Goal: Communication & Community: Participate in discussion

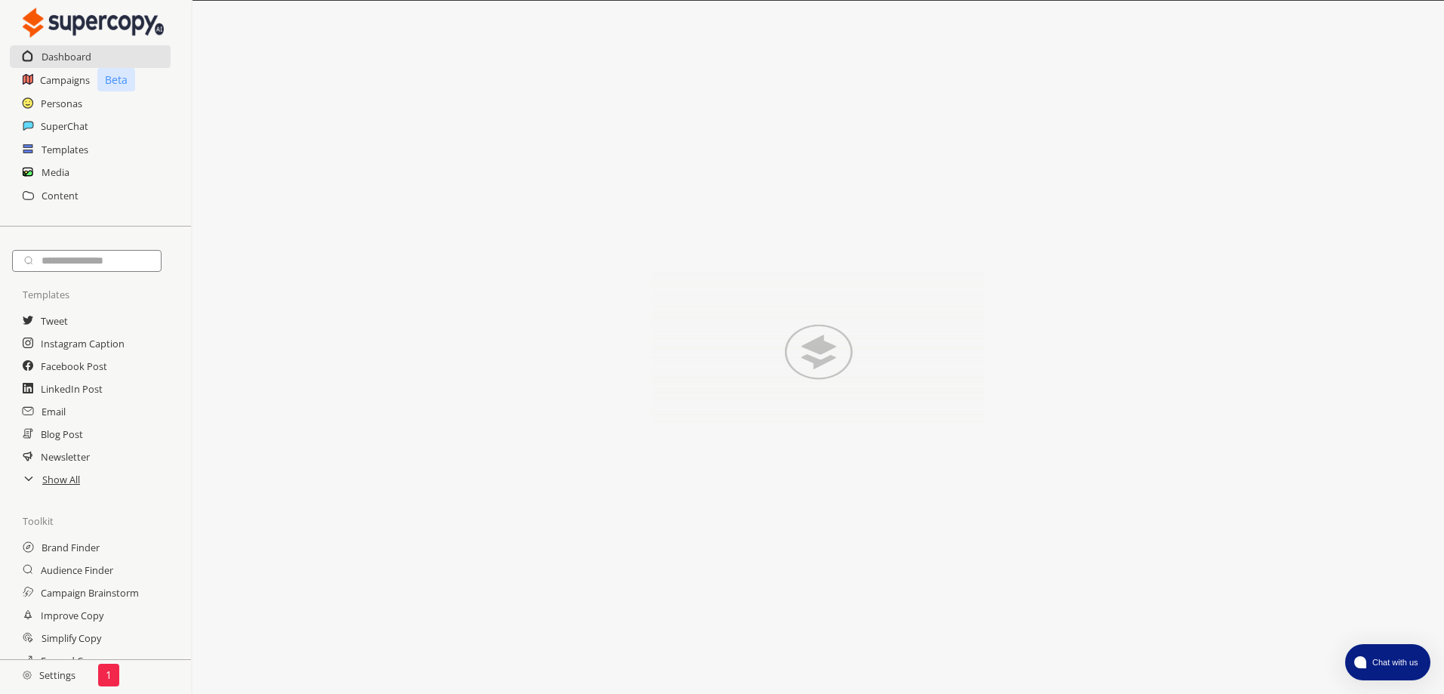
click at [49, 674] on h2 "Settings" at bounding box center [49, 675] width 98 height 30
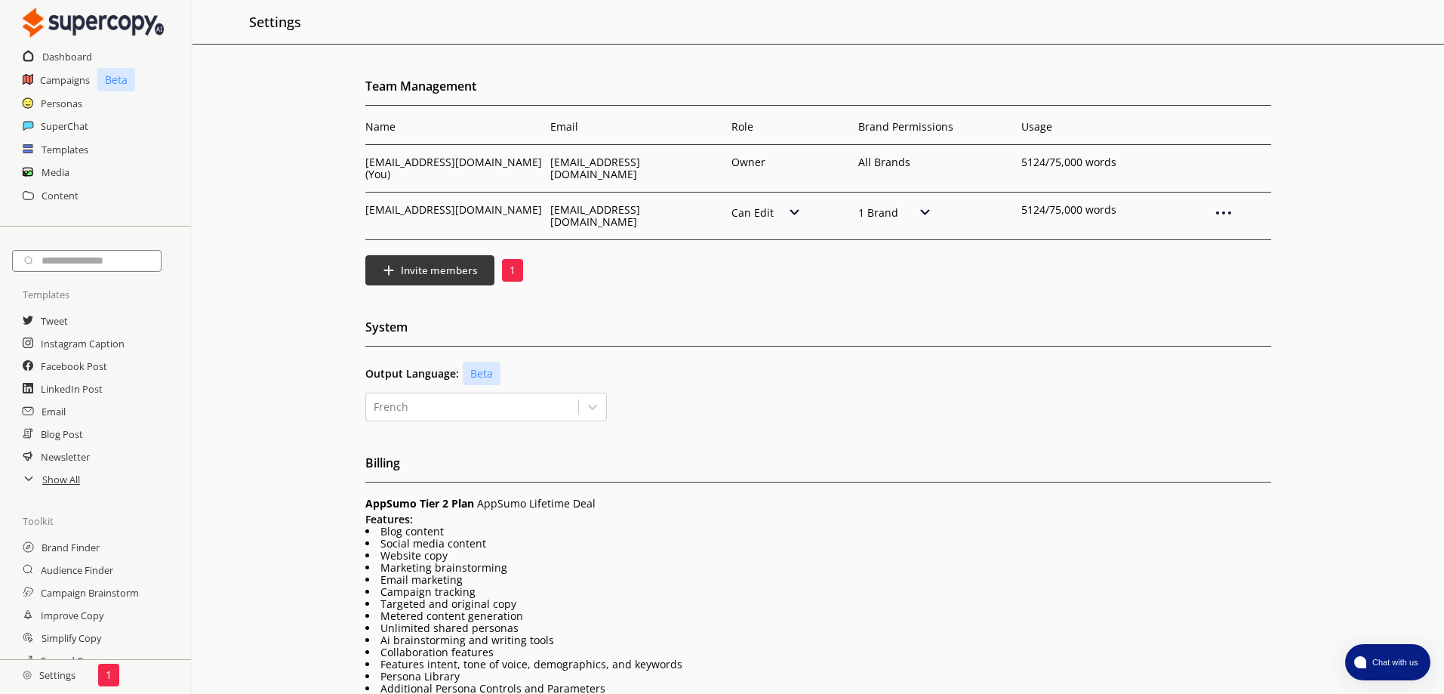
click at [793, 204] on img at bounding box center [794, 211] width 13 height 15
click at [640, 277] on div "Team Management Name Email Role Brand Permissions Usage [EMAIL_ADDRESS][DOMAIN_…" at bounding box center [817, 494] width 1251 height 838
click at [69, 54] on h2 "Dashboard" at bounding box center [67, 56] width 51 height 23
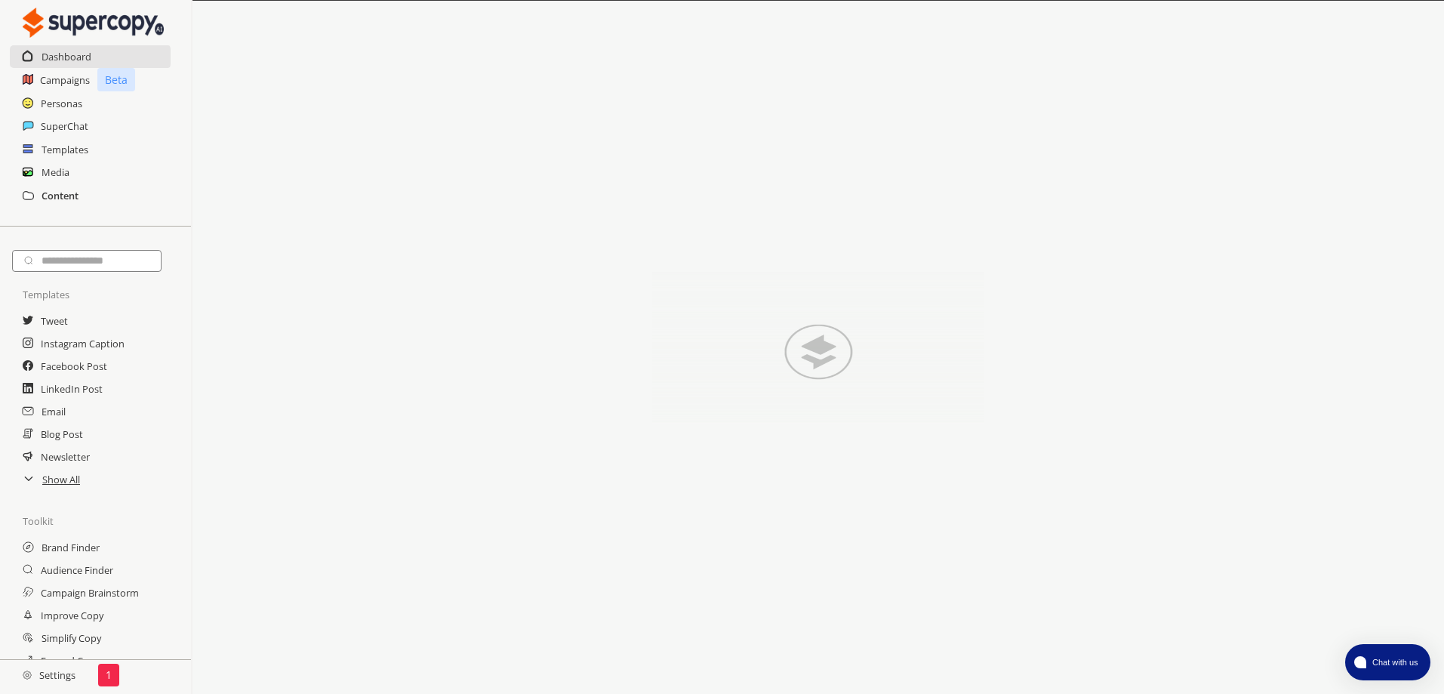
click at [60, 184] on h2 "Content" at bounding box center [60, 195] width 37 height 23
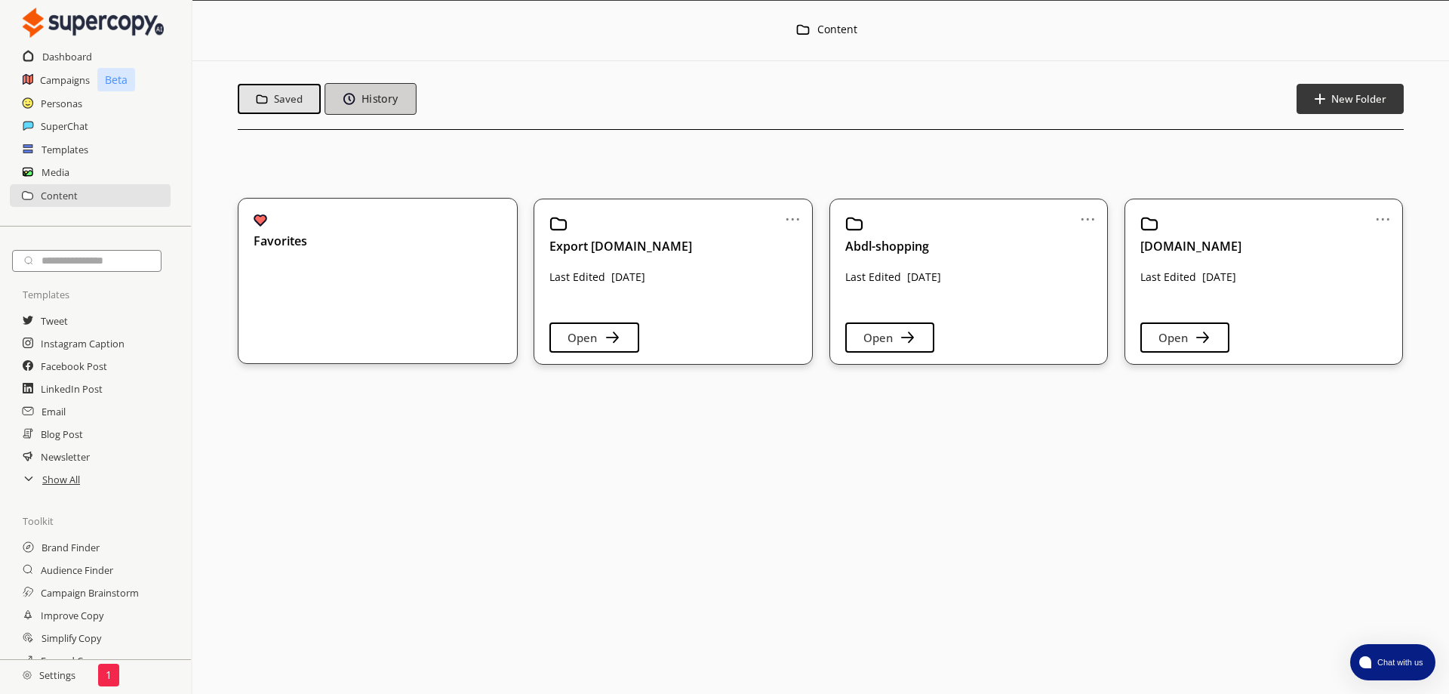
click at [374, 103] on b "History" at bounding box center [379, 99] width 36 height 14
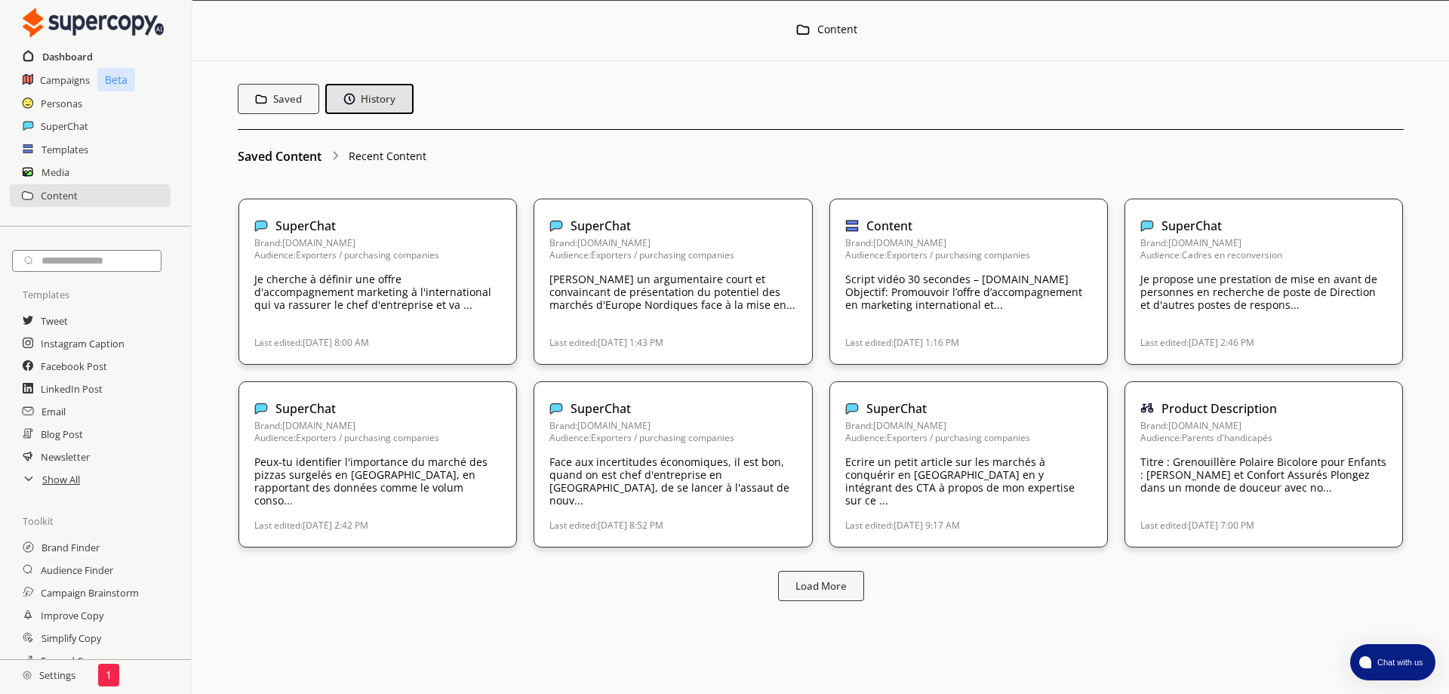
click at [67, 56] on h2 "Dashboard" at bounding box center [67, 56] width 51 height 23
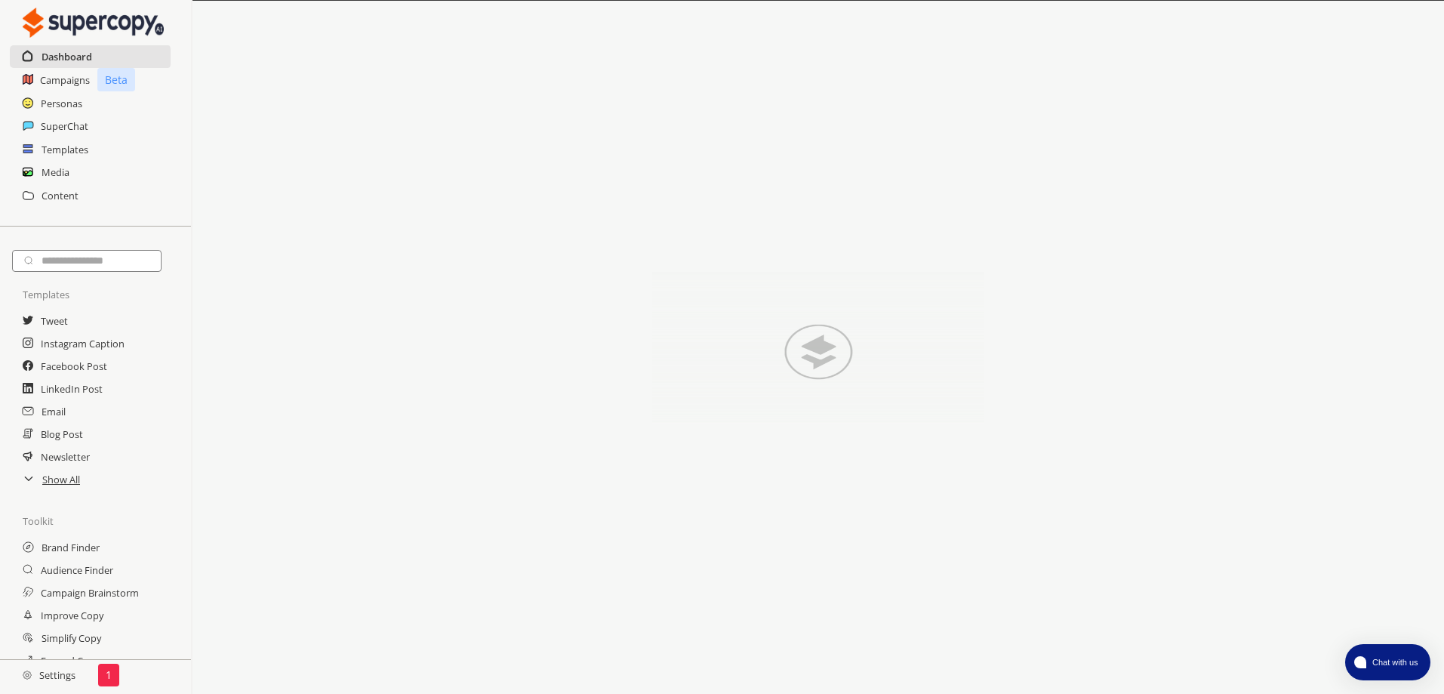
click at [75, 56] on h2 "Dashboard" at bounding box center [67, 56] width 51 height 23
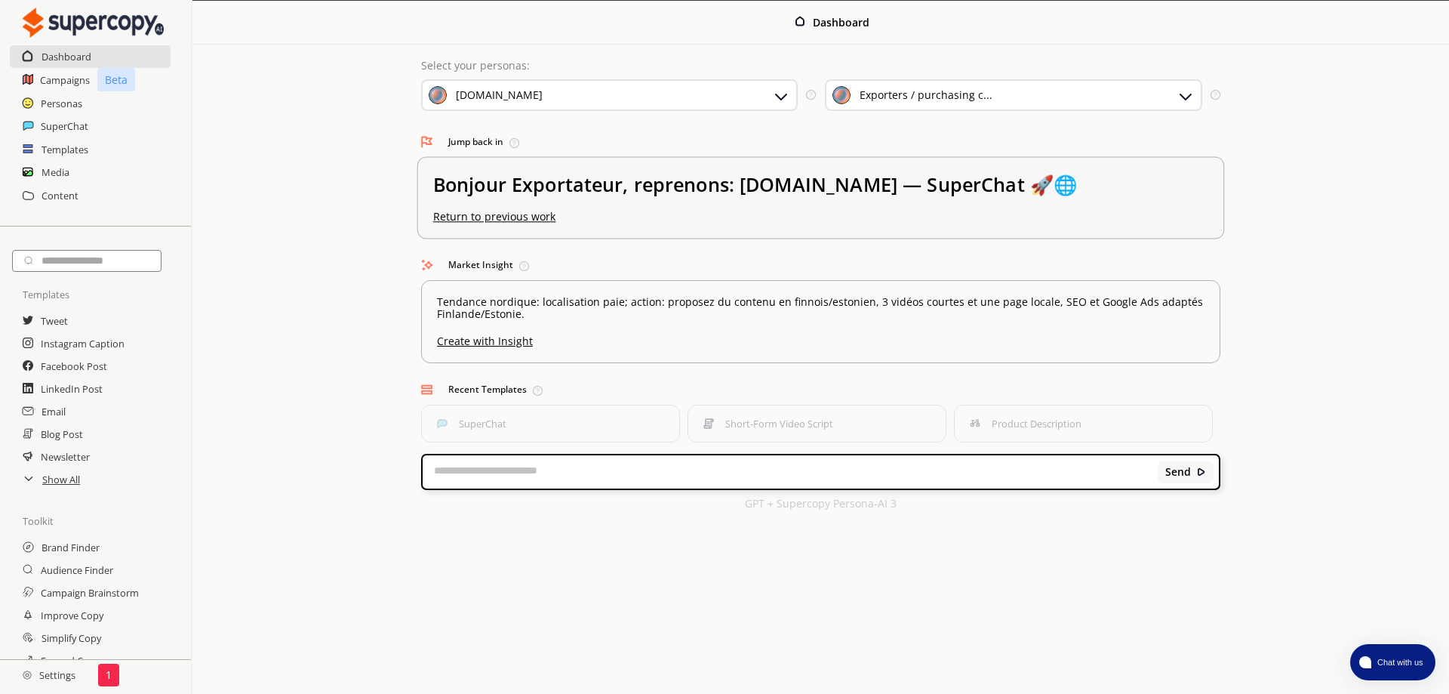
click at [503, 210] on u "Return to previous work" at bounding box center [494, 217] width 123 height 14
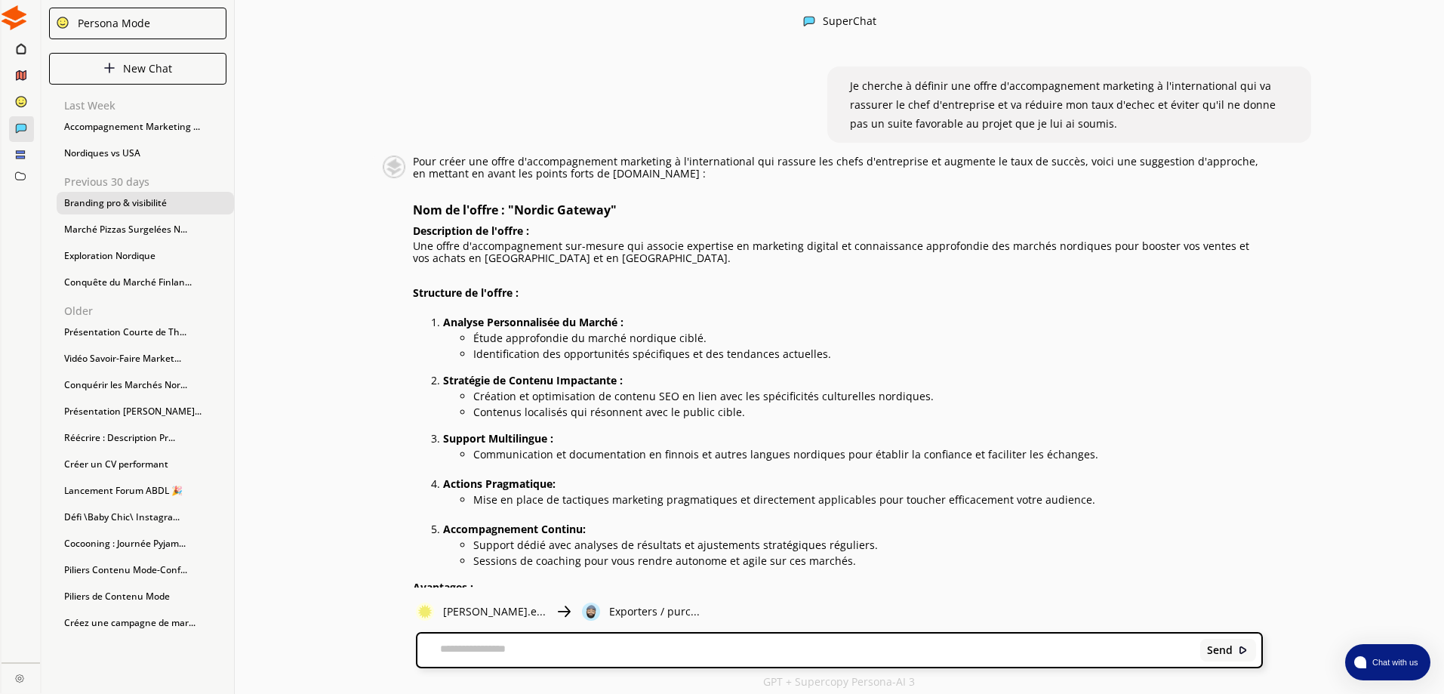
click at [157, 202] on div "Branding pro & visibilité" at bounding box center [145, 203] width 177 height 23
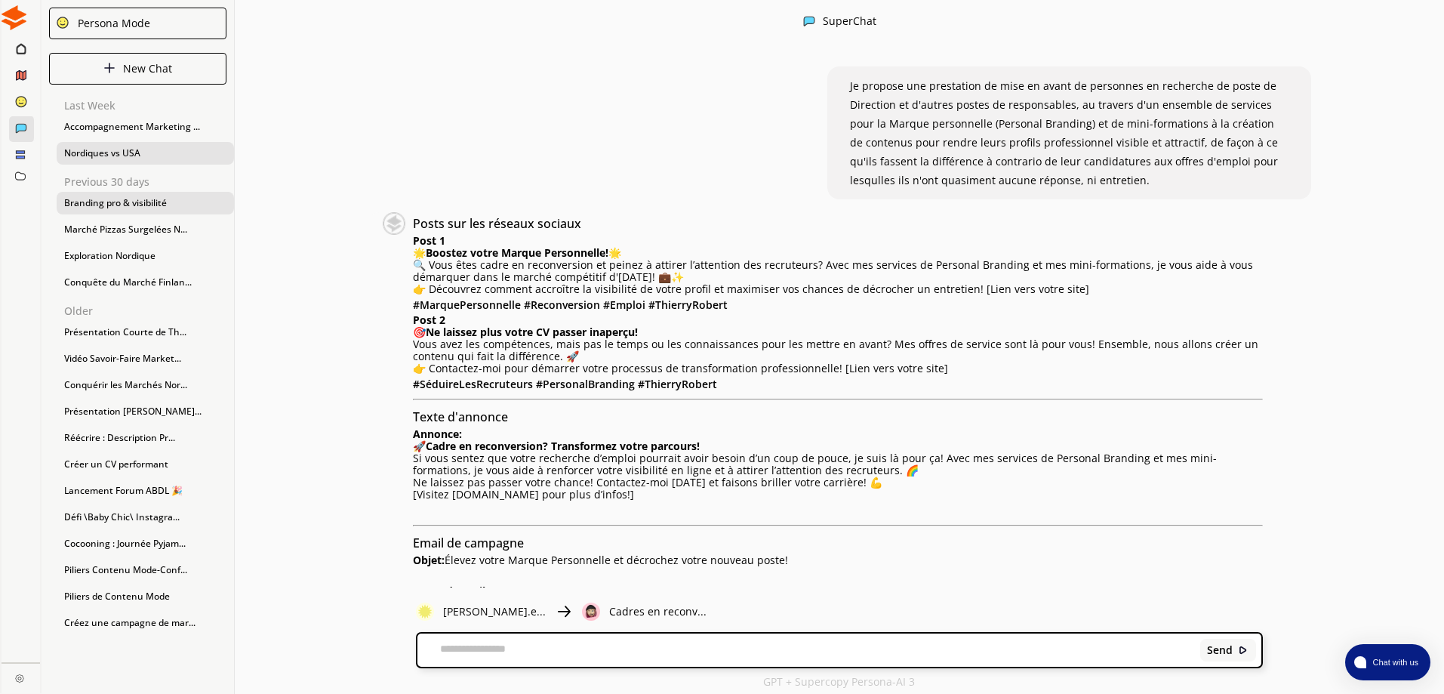
click at [120, 149] on div "Nordiques vs USA" at bounding box center [145, 153] width 177 height 23
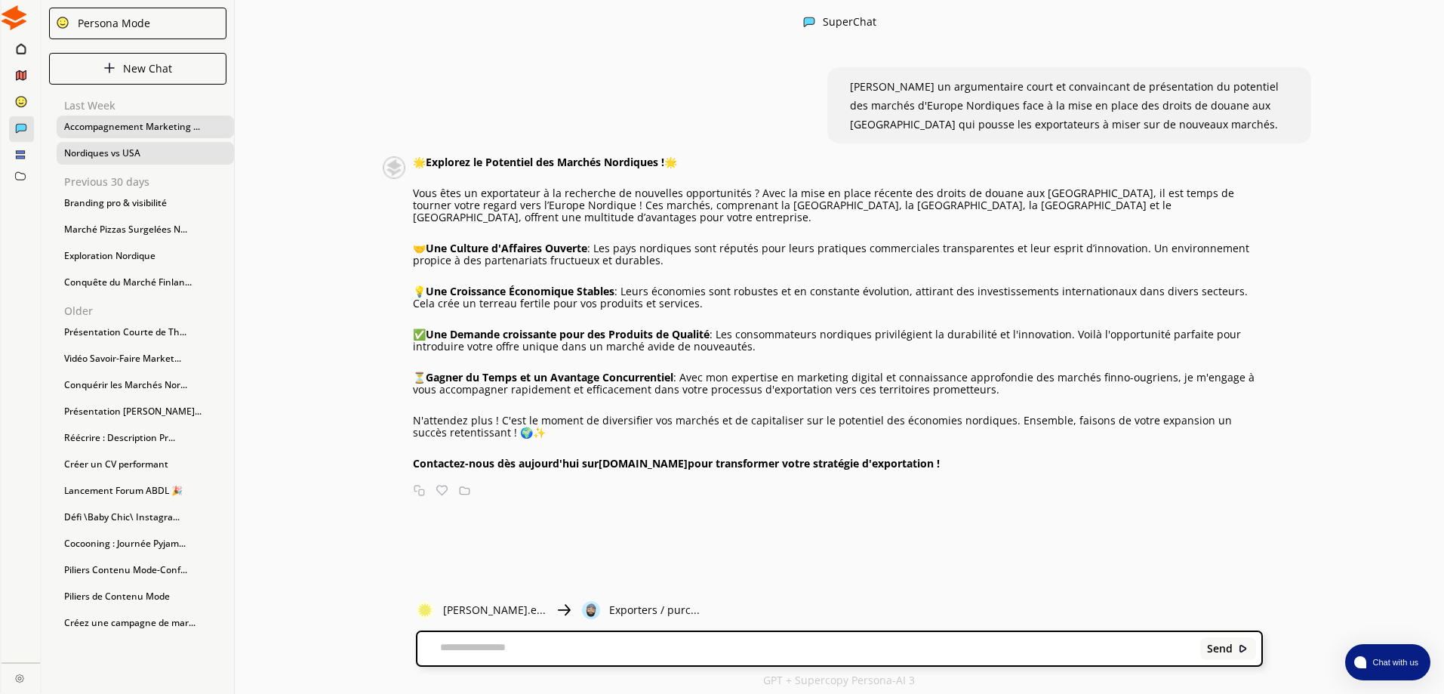
click at [143, 128] on div "Accompagnement Marketing ..." at bounding box center [145, 126] width 177 height 23
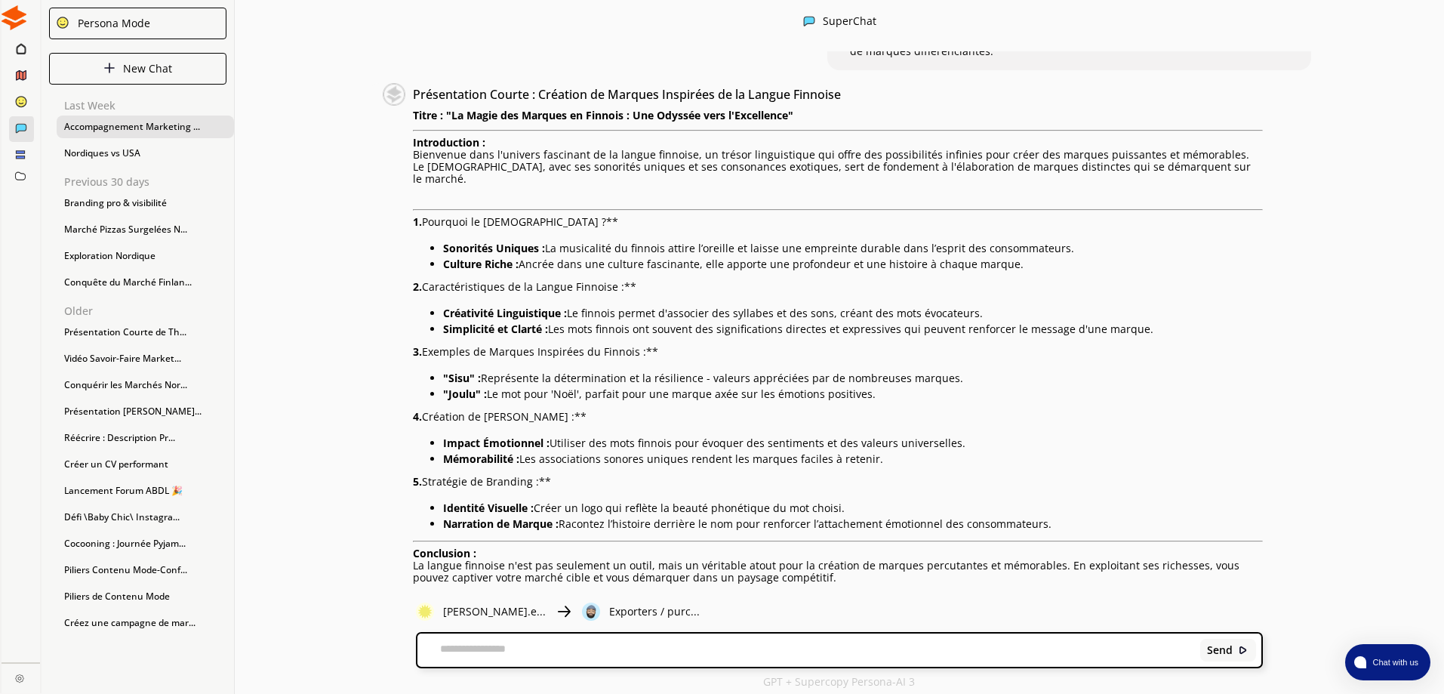
scroll to position [1549, 0]
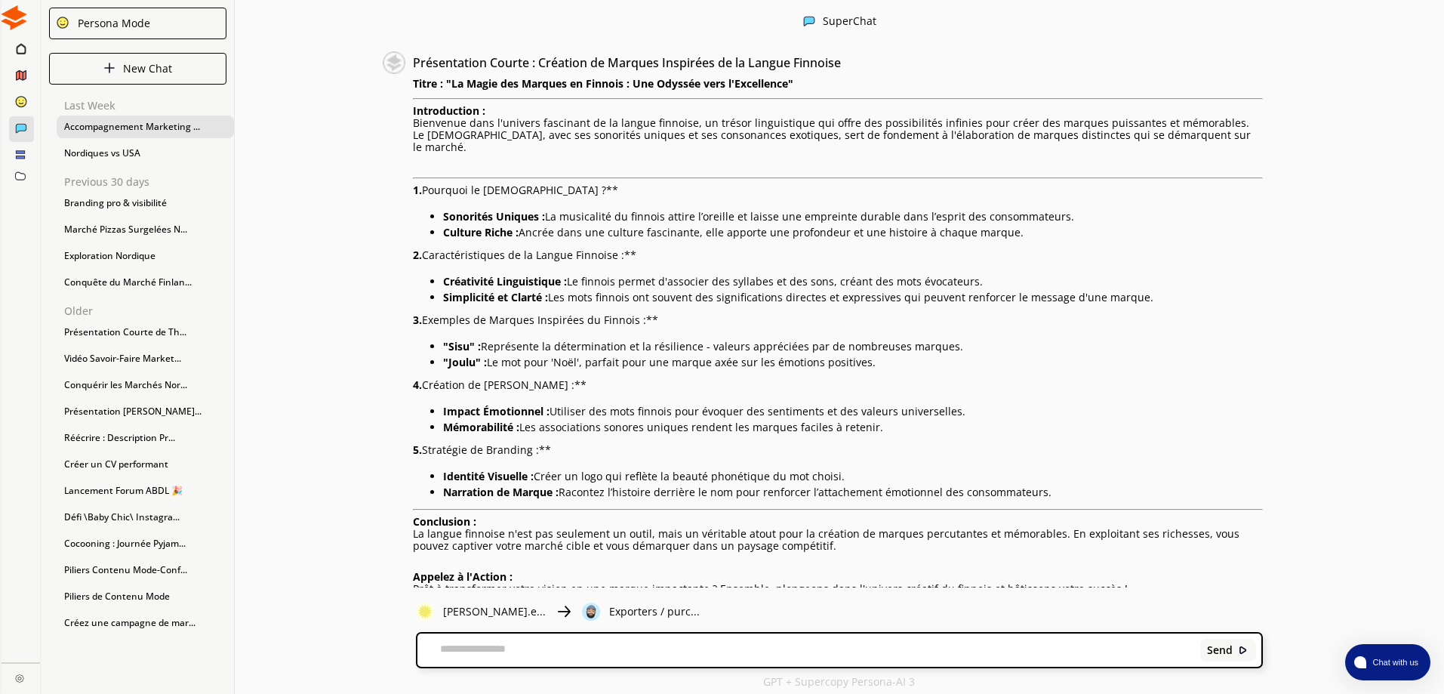
click at [659, 654] on textarea at bounding box center [805, 649] width 777 height 15
click at [660, 653] on textarea at bounding box center [805, 649] width 777 height 15
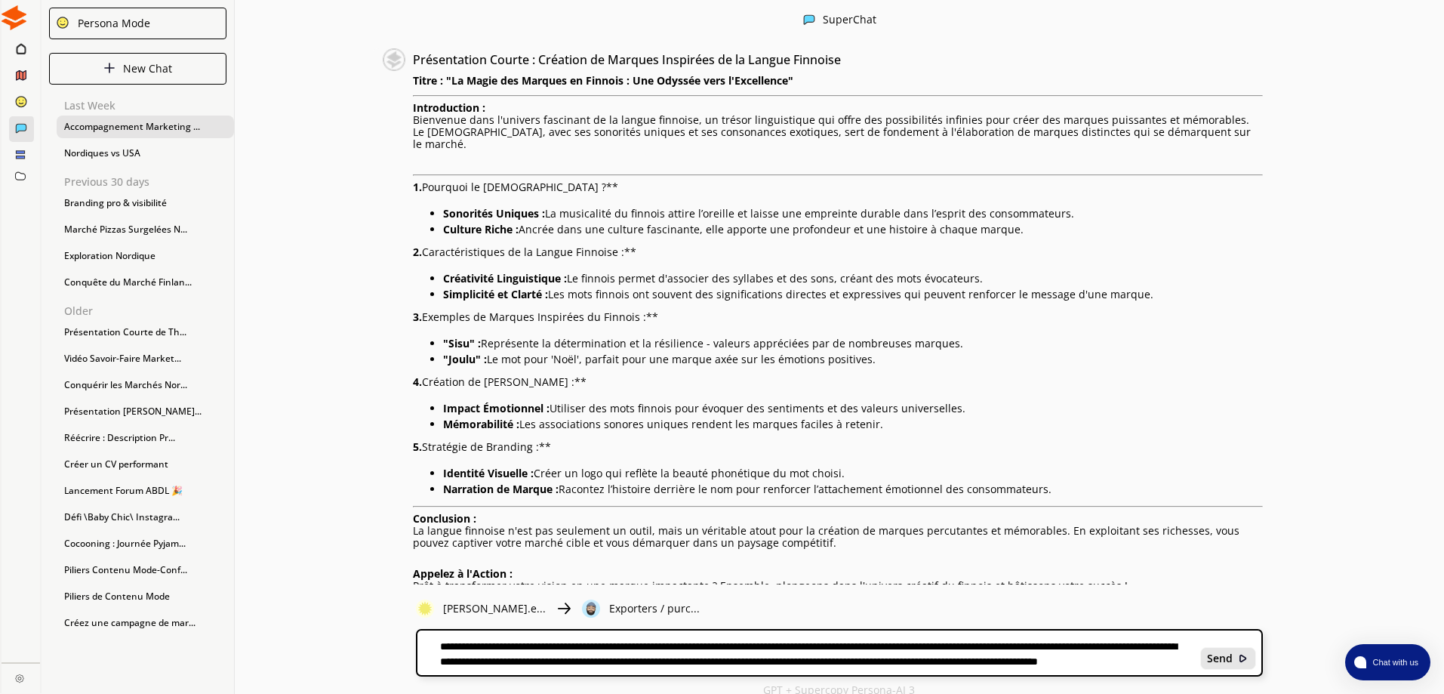
type textarea "**********"
click at [1230, 655] on b "Send" at bounding box center [1220, 658] width 26 height 12
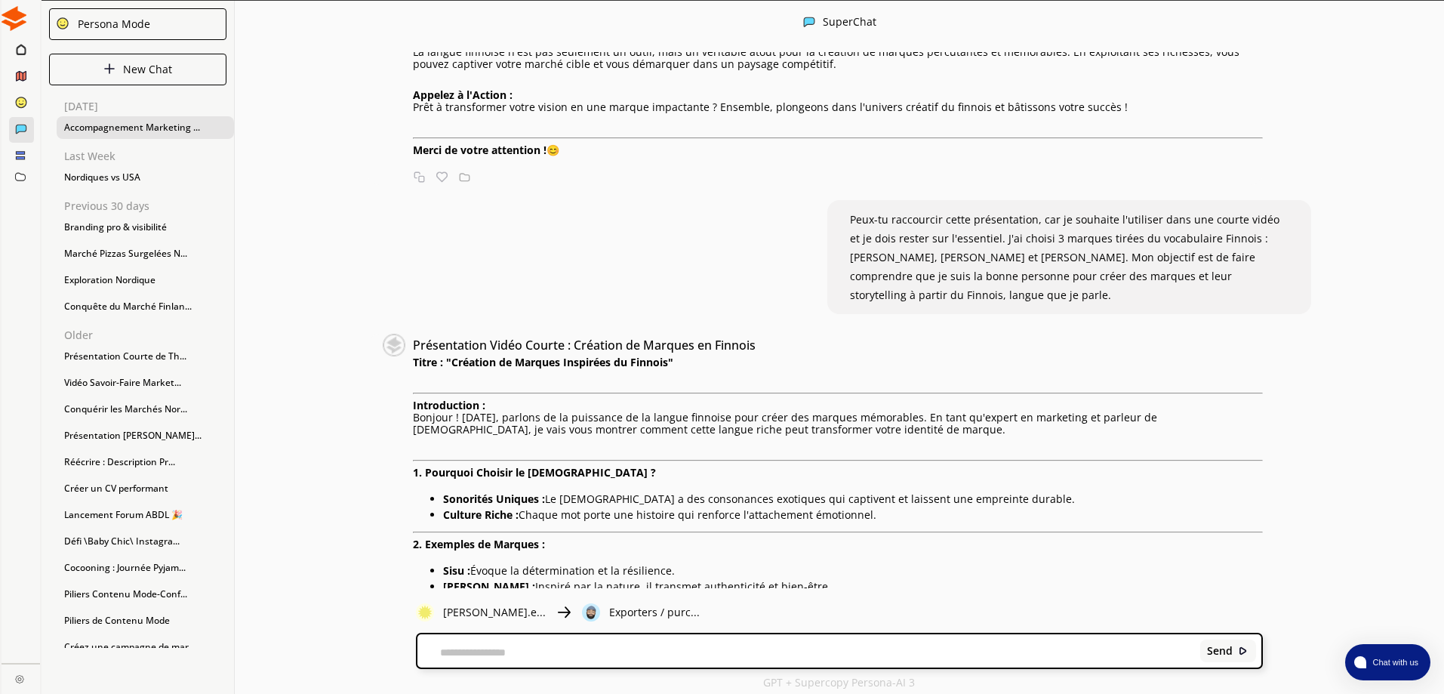
scroll to position [2091, 0]
